Goal: Task Accomplishment & Management: Complete application form

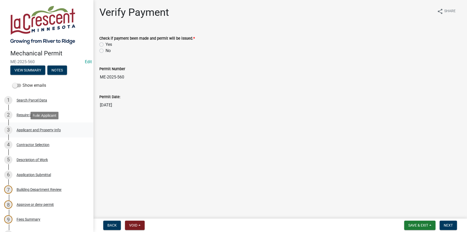
click at [29, 128] on div "Applicant and Property Info" at bounding box center [39, 130] width 44 height 4
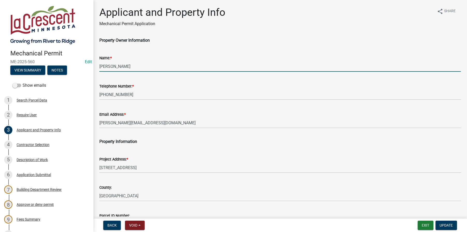
click at [113, 67] on input "[PERSON_NAME]" at bounding box center [279, 66] width 361 height 11
click at [143, 64] on input "[PERSON_NAME]" at bounding box center [279, 66] width 361 height 11
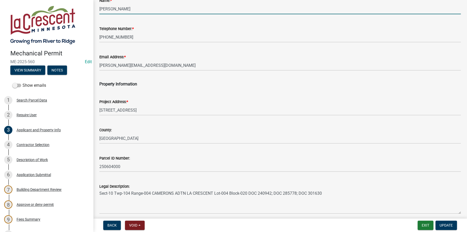
scroll to position [78, 0]
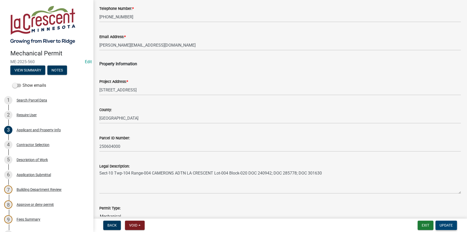
type input "[PERSON_NAME]"
click at [442, 225] on span "Update" at bounding box center [445, 225] width 13 height 4
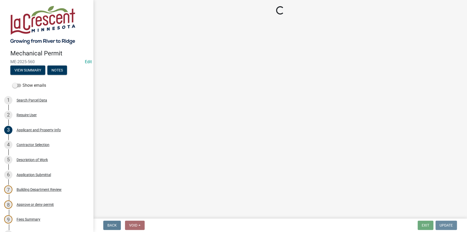
scroll to position [0, 0]
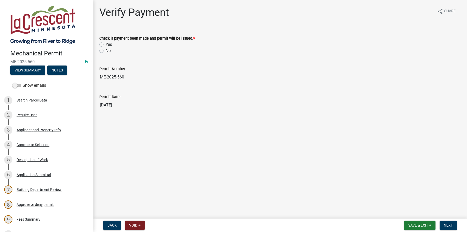
click at [105, 42] on label "Yes" at bounding box center [108, 44] width 6 height 6
click at [105, 42] on input "Yes" at bounding box center [106, 42] width 3 height 3
radio input "true"
click at [449, 223] on span "Next" at bounding box center [447, 225] width 9 height 4
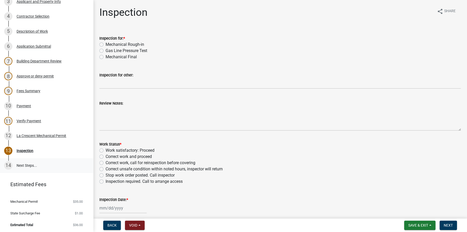
scroll to position [129, 0]
click at [26, 133] on div "La Crescent Mechanical Permit" at bounding box center [42, 135] width 50 height 4
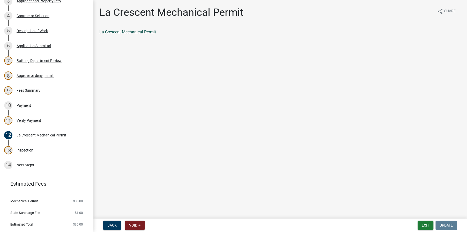
click at [132, 32] on link "La Crescent Mechanical Permit" at bounding box center [127, 31] width 57 height 5
